Goal: Task Accomplishment & Management: Use online tool/utility

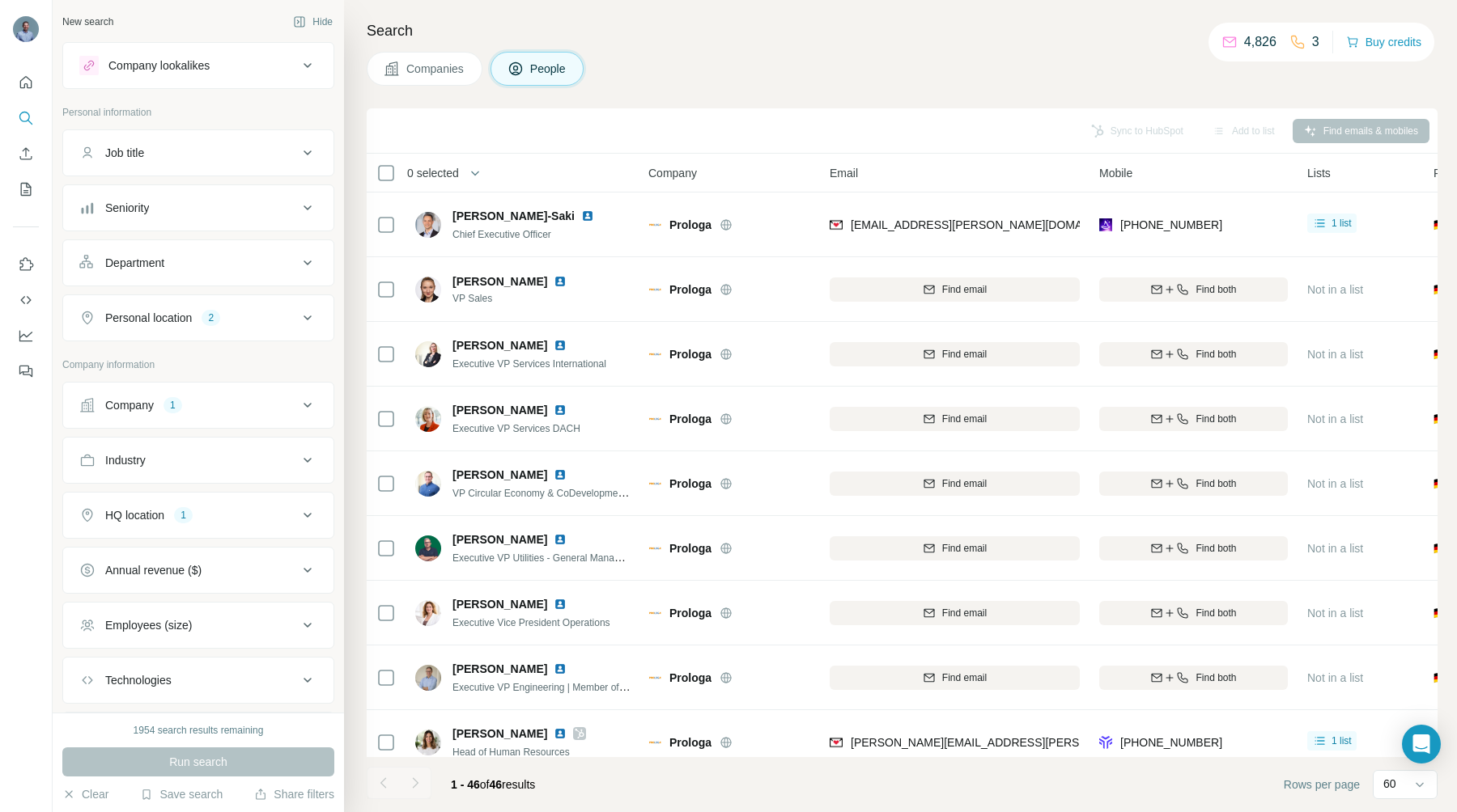
click at [298, 406] on icon at bounding box center [308, 406] width 19 height 19
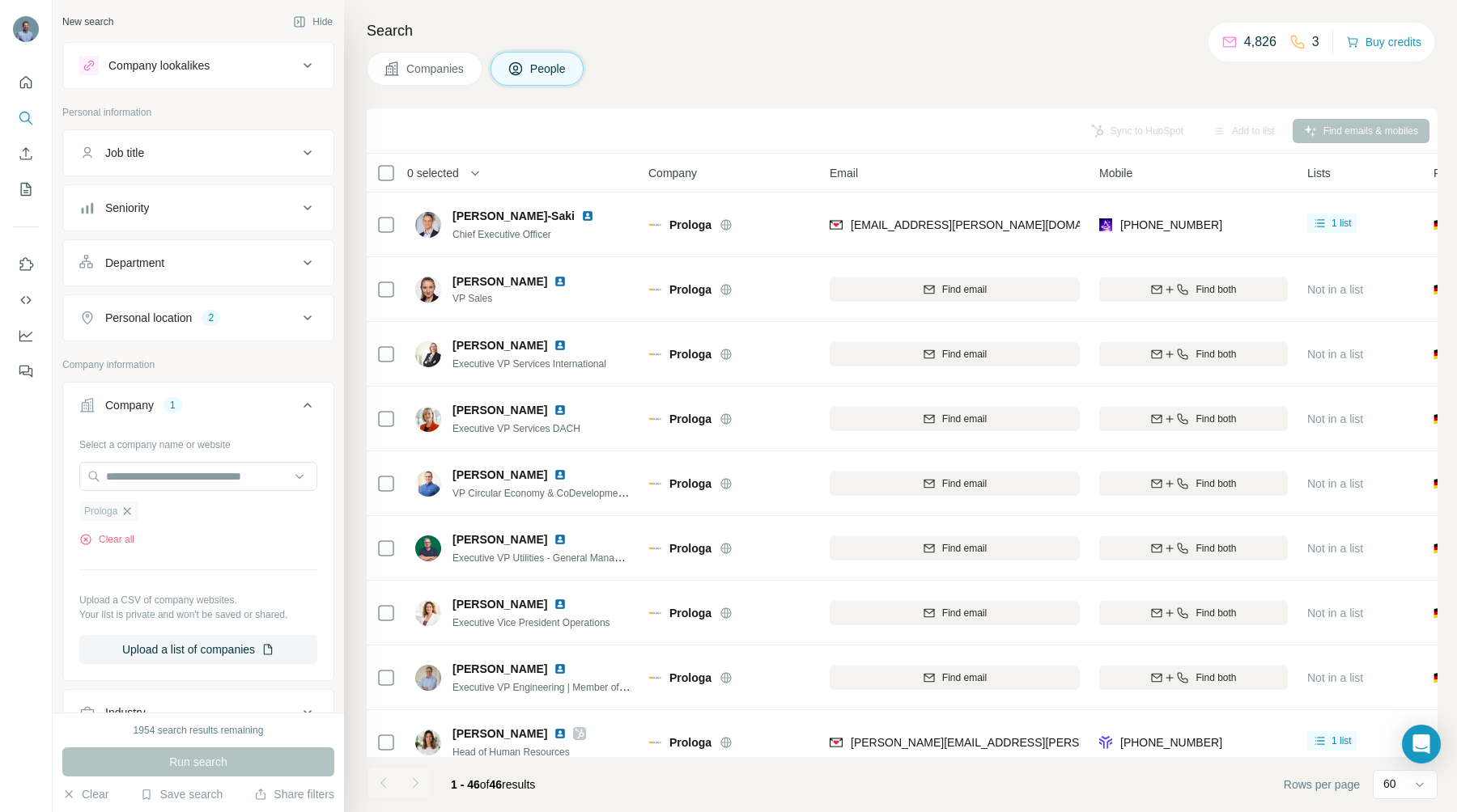
click at [129, 509] on icon "button" at bounding box center [127, 511] width 13 height 13
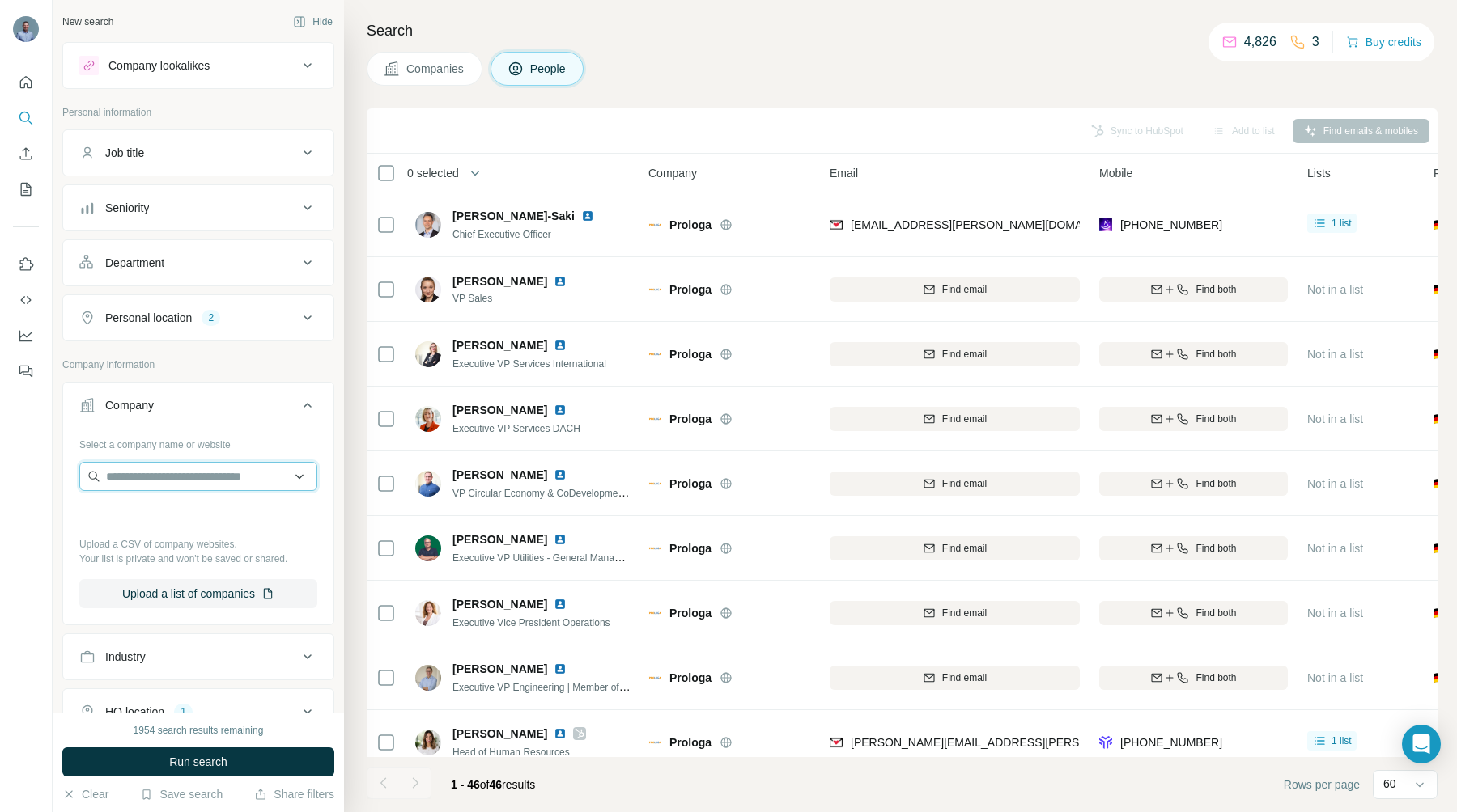
click at [132, 479] on input "text" at bounding box center [198, 476] width 238 height 29
type input "**********"
click at [166, 519] on p "Eisenbau Krämer" at bounding box center [204, 513] width 158 height 16
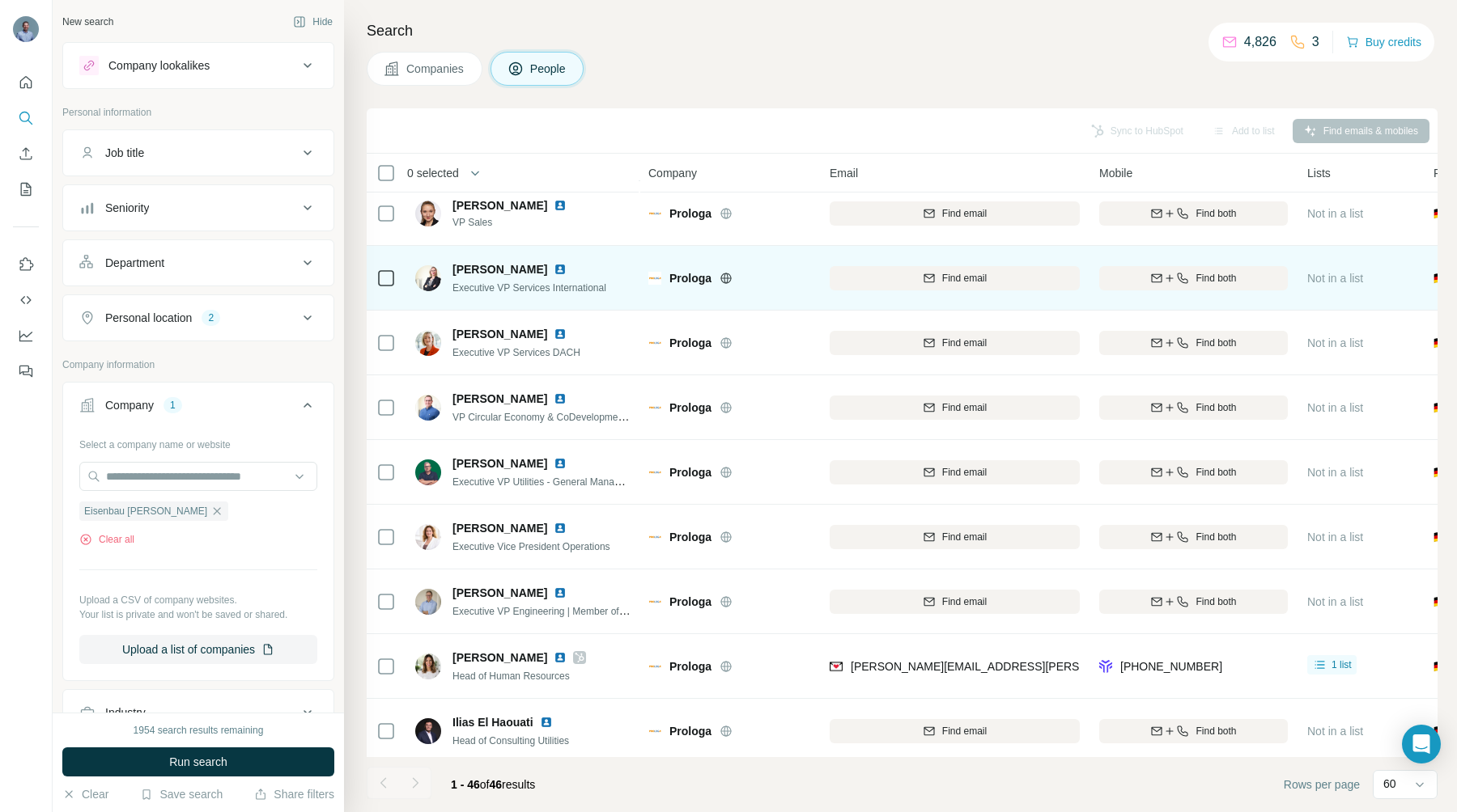
scroll to position [109, 0]
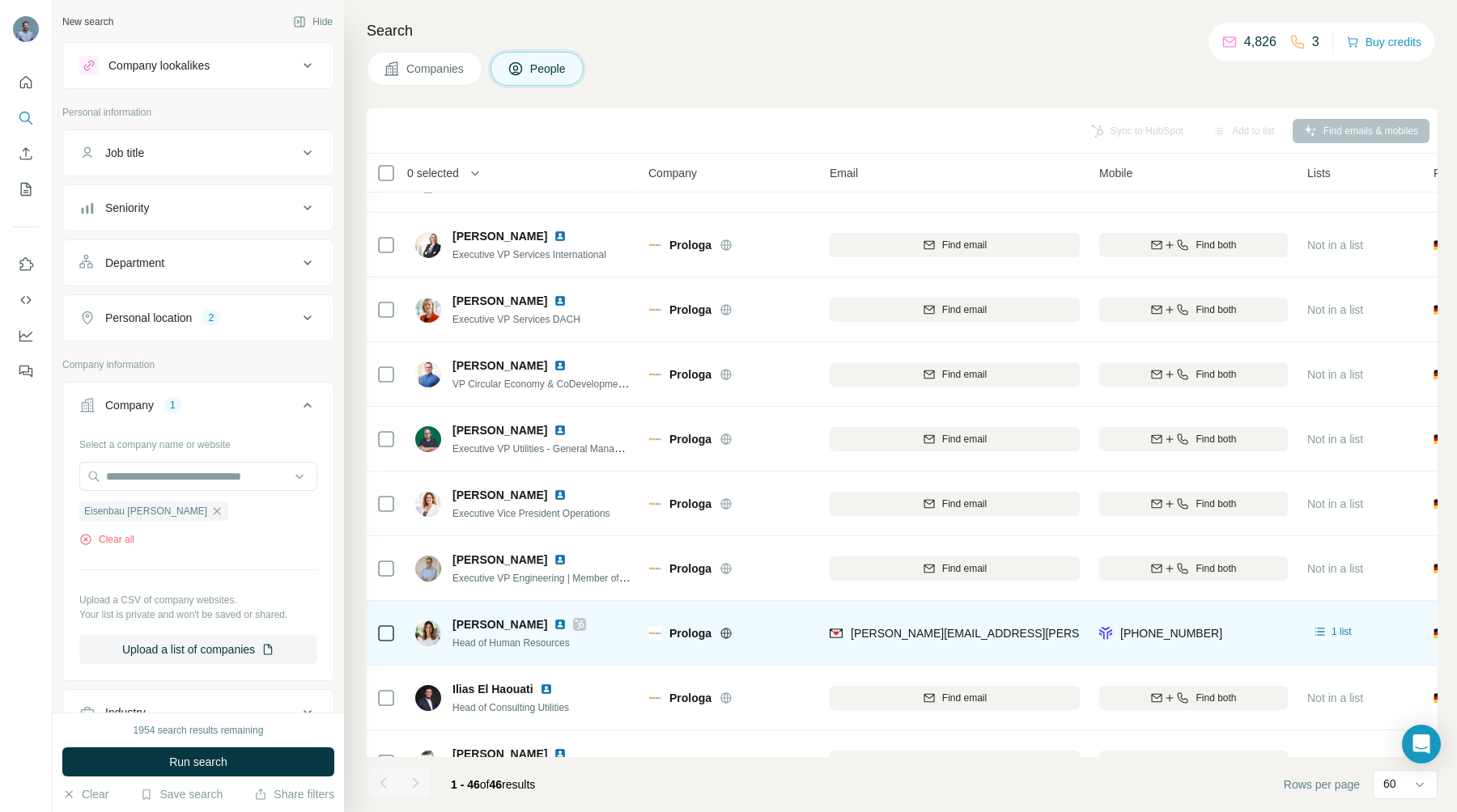
click at [554, 620] on img at bounding box center [560, 624] width 13 height 13
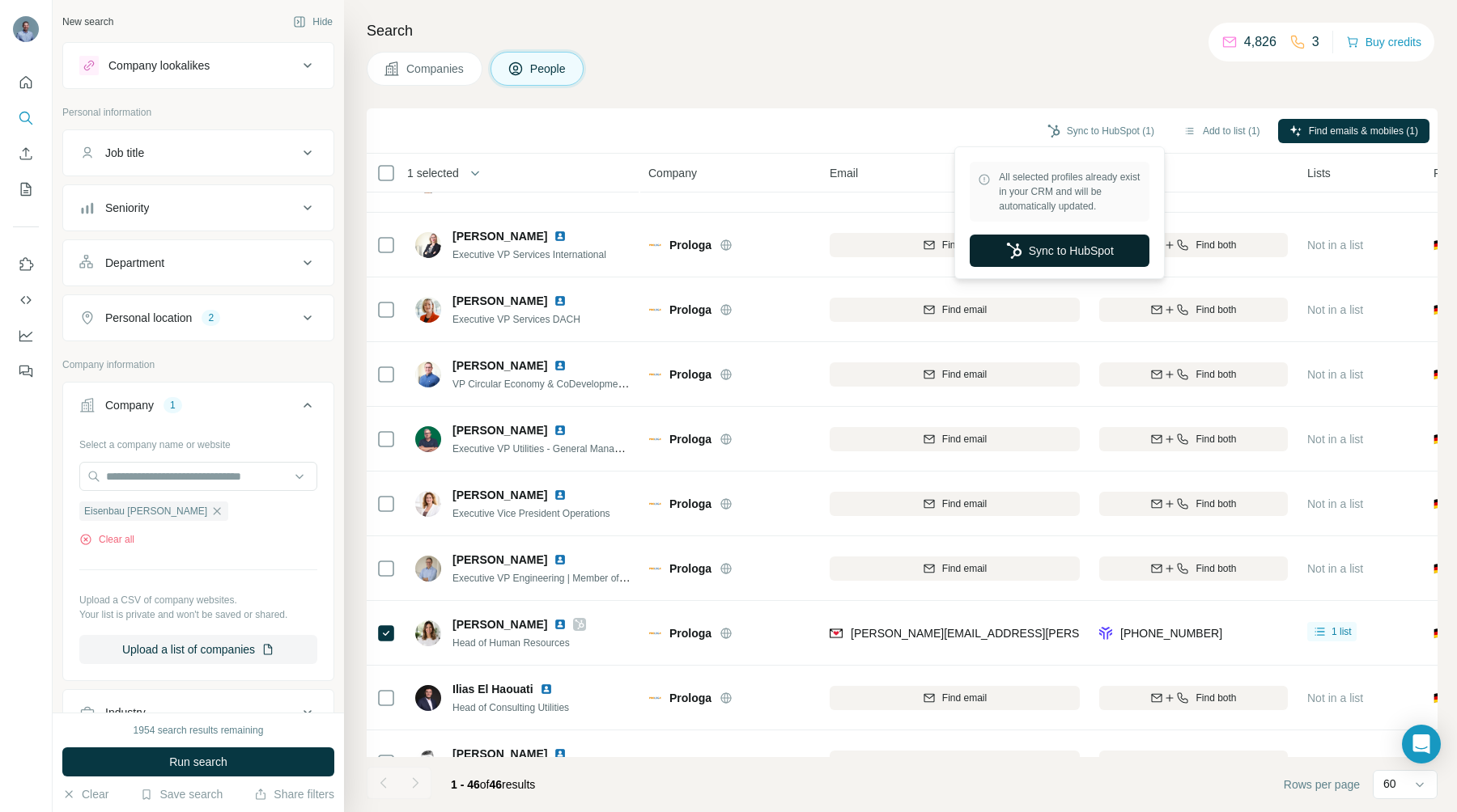
click at [1062, 249] on button "Sync to HubSpot" at bounding box center [1059, 250] width 180 height 32
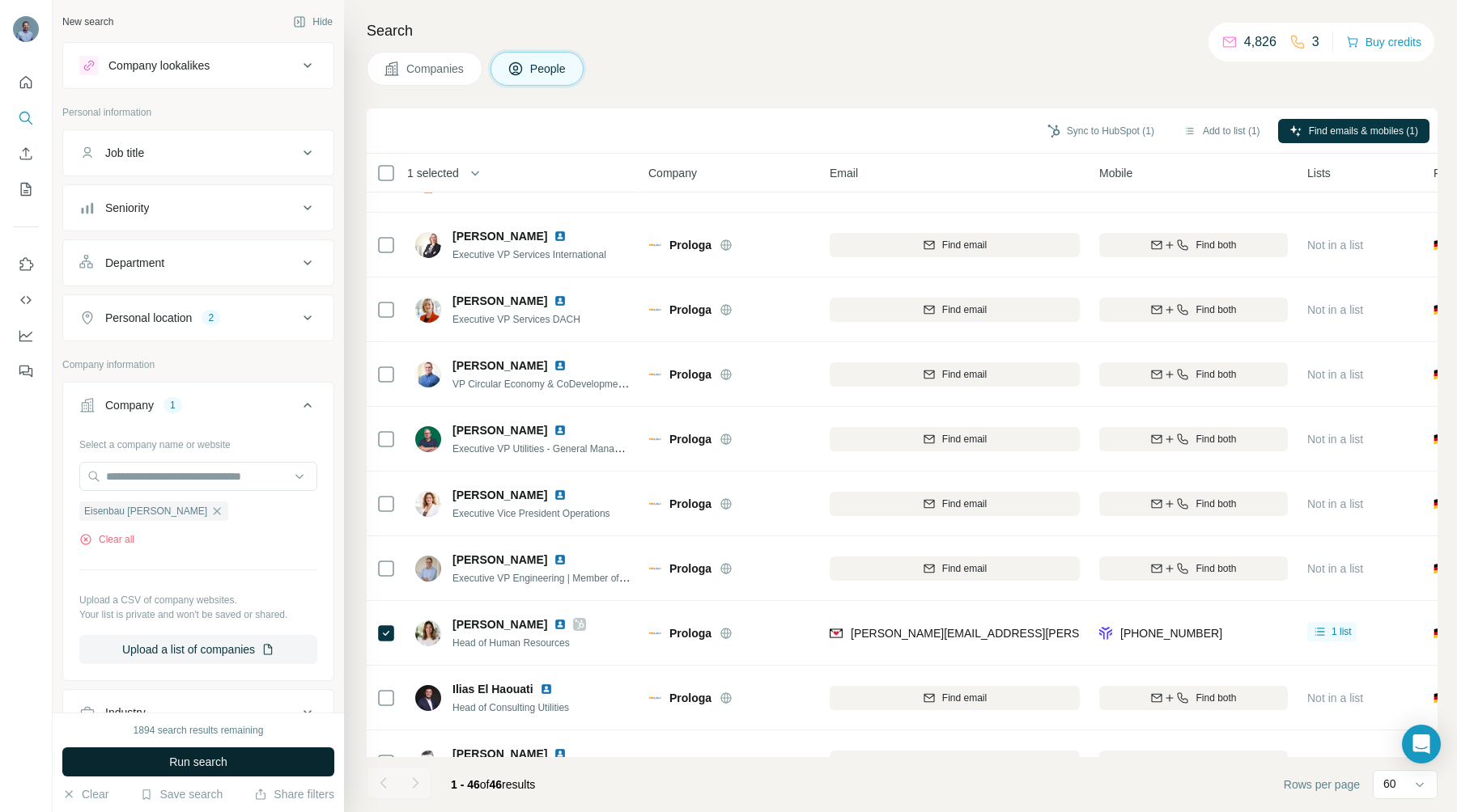
click at [127, 766] on button "Run search" at bounding box center [197, 762] width 272 height 29
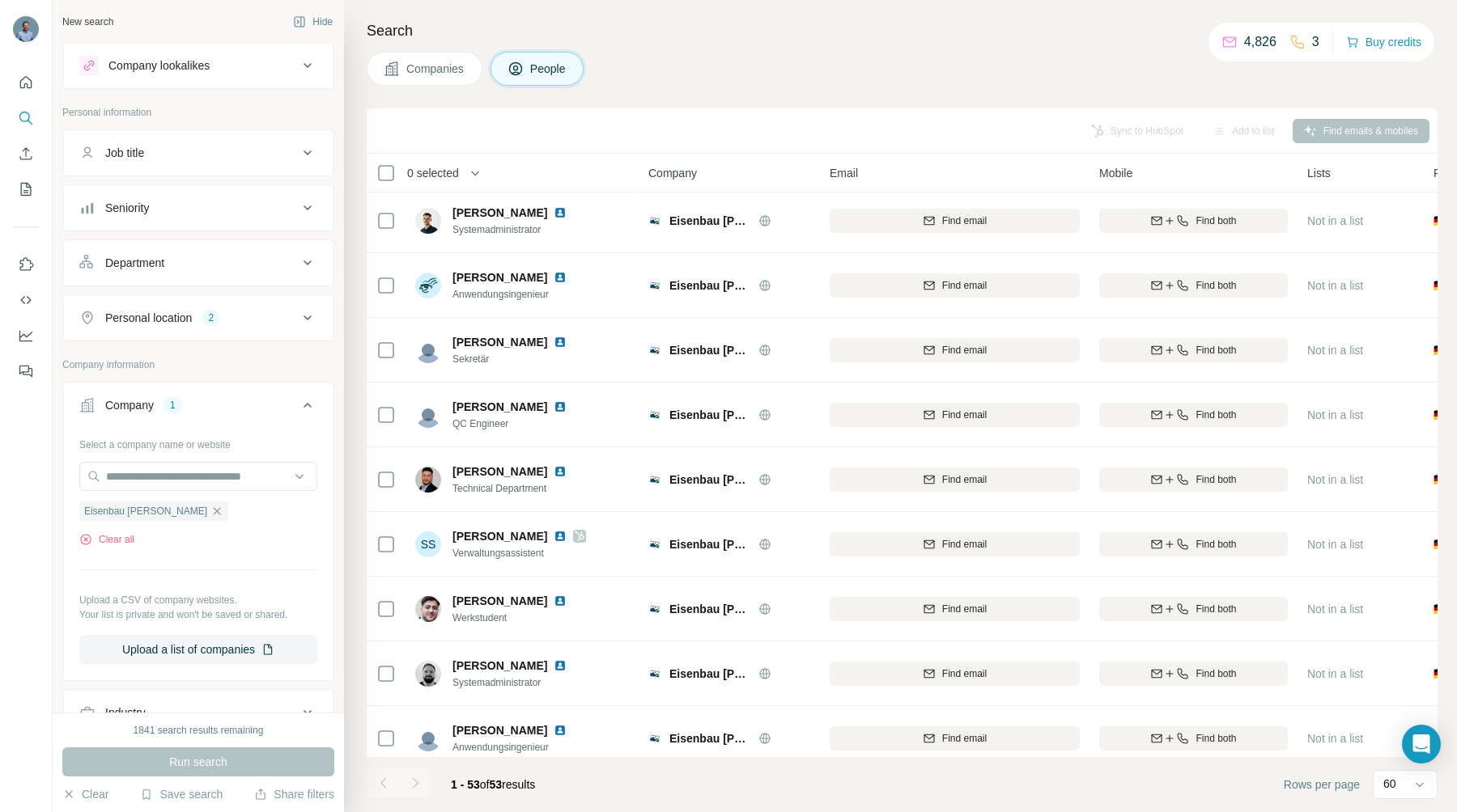
scroll to position [2759, 0]
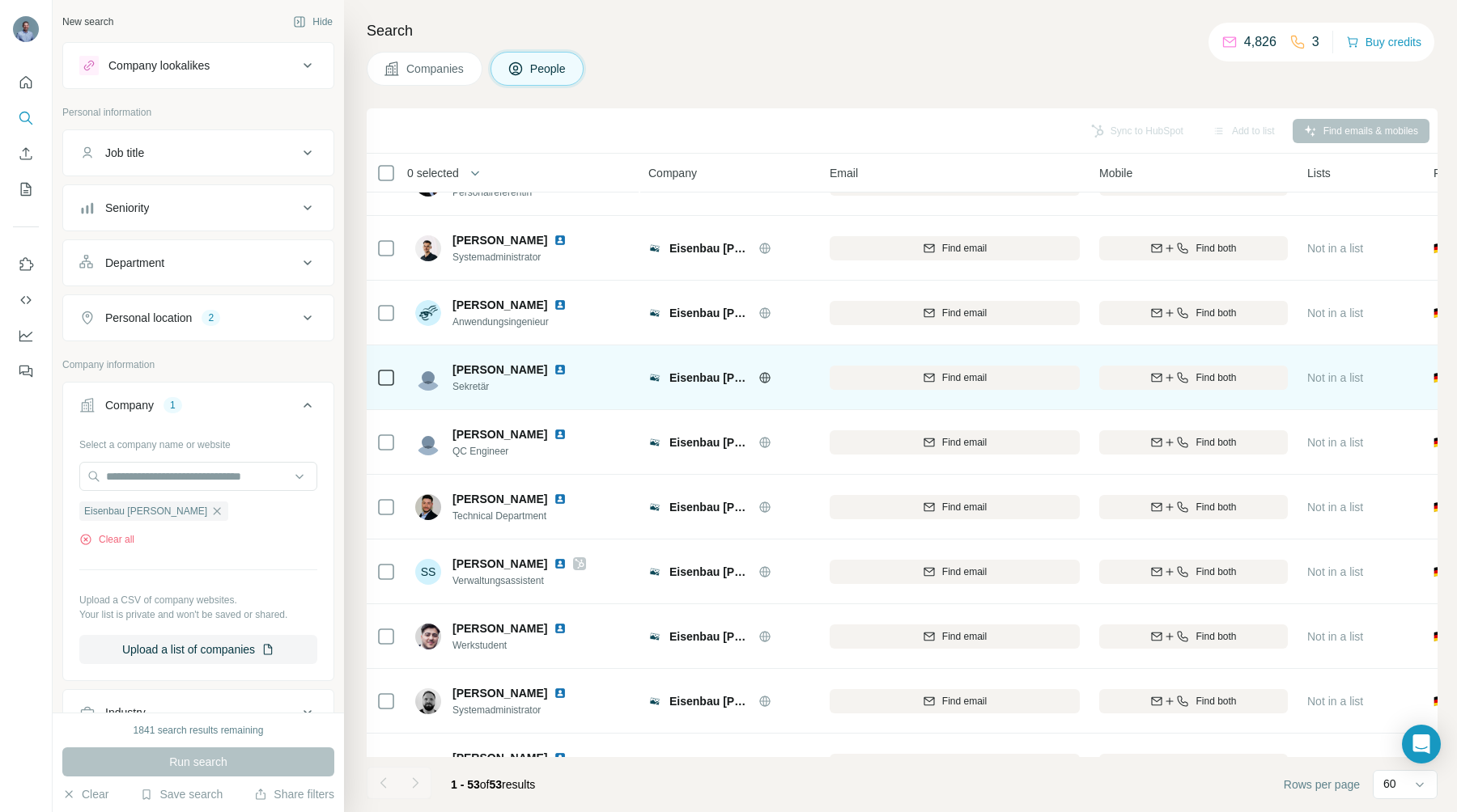
click at [554, 368] on img at bounding box center [560, 369] width 13 height 13
